Goal: Information Seeking & Learning: Learn about a topic

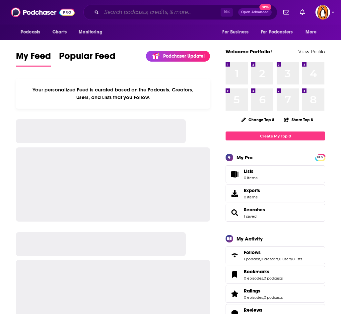
click at [122, 14] on input "Search podcasts, credits, & more..." at bounding box center [160, 12] width 119 height 11
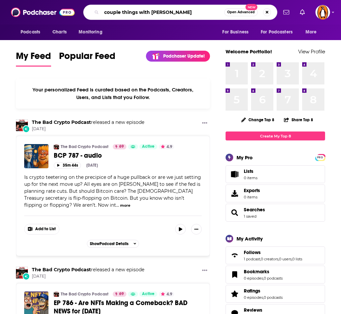
type input "couple things with [PERSON_NAME]"
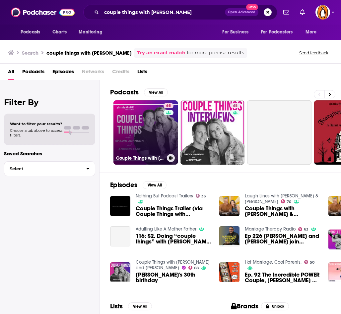
click at [161, 135] on link "68 Couple Things with [PERSON_NAME] and [PERSON_NAME]" at bounding box center [145, 132] width 64 height 64
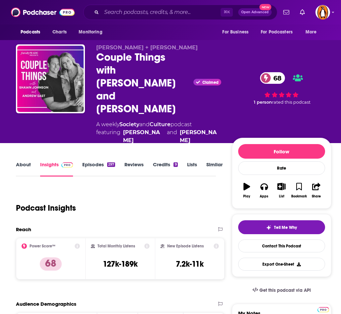
scroll to position [54, 0]
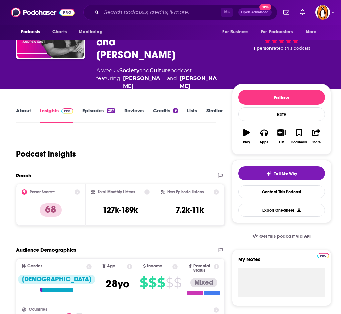
click at [59, 107] on link "Insights" at bounding box center [56, 114] width 33 height 15
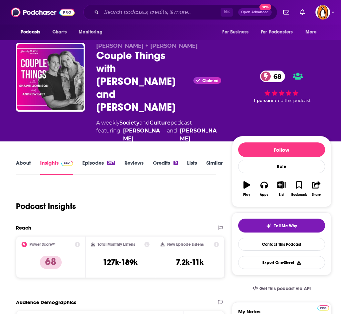
scroll to position [1, 0]
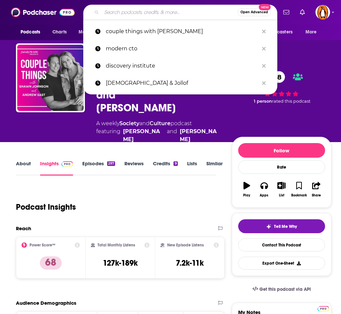
click at [163, 13] on input "Search podcasts, credits, & more..." at bounding box center [169, 12] width 136 height 11
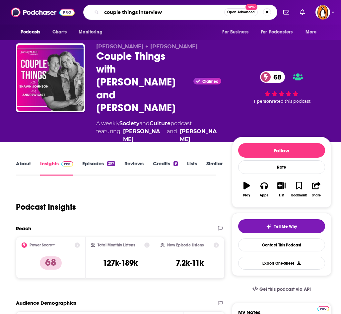
type input "couple things interviews"
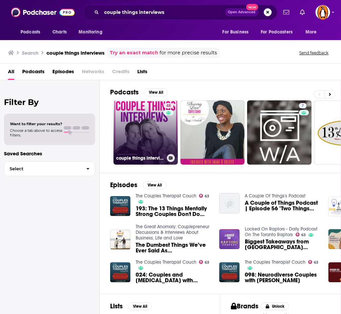
click at [160, 130] on link "48 couple things interviews" at bounding box center [145, 132] width 64 height 64
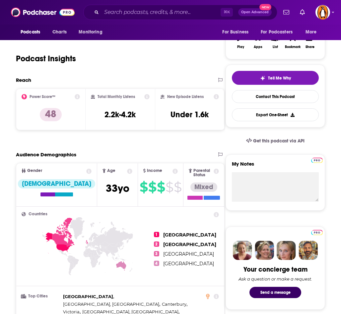
scroll to position [115, 0]
